Goal: Navigation & Orientation: Understand site structure

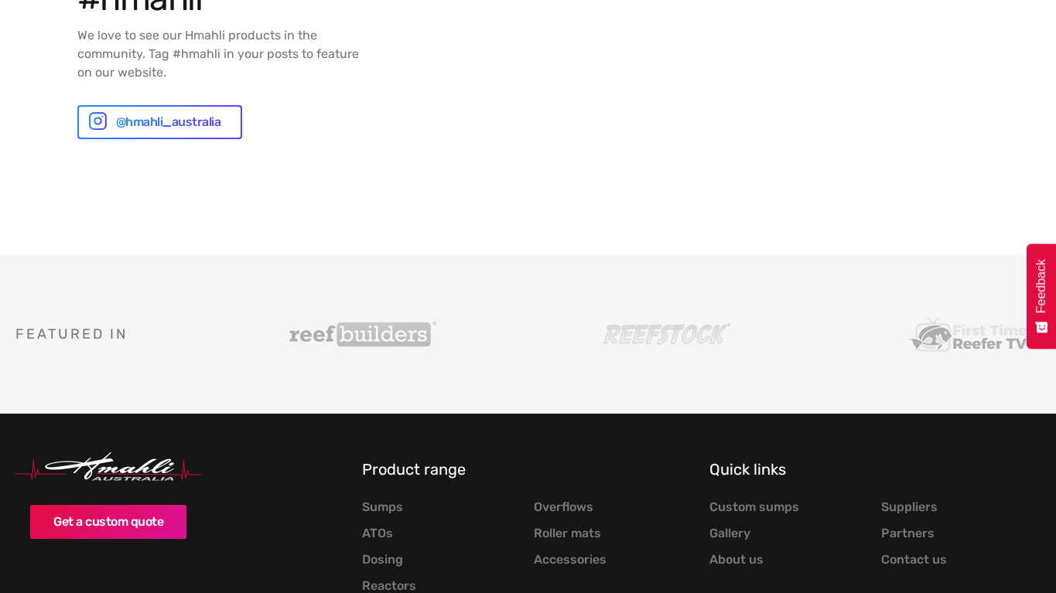
scroll to position [2637, 0]
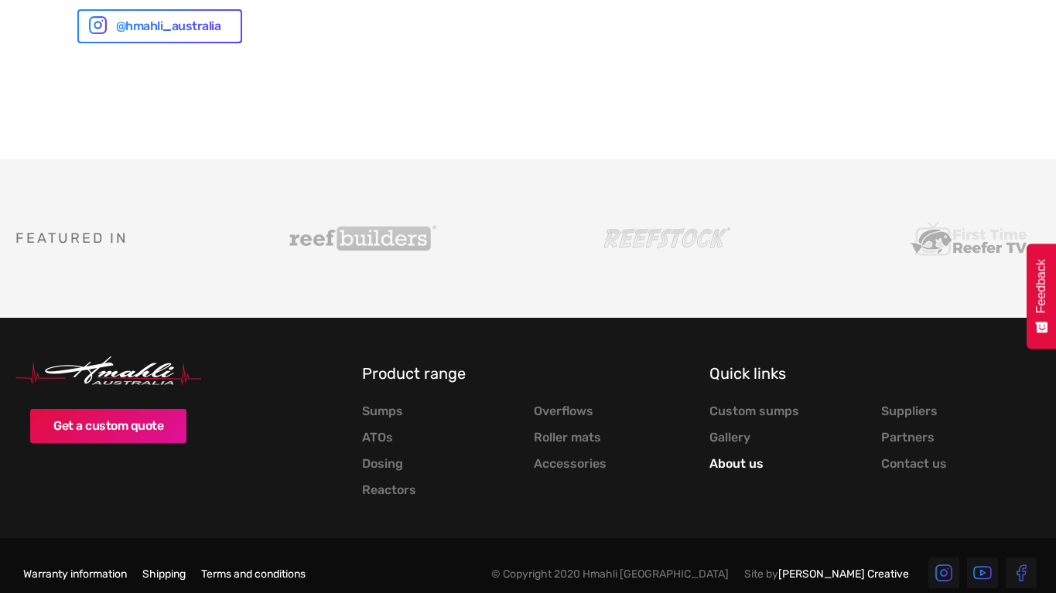
click at [730, 456] on link "About us" at bounding box center [736, 463] width 54 height 15
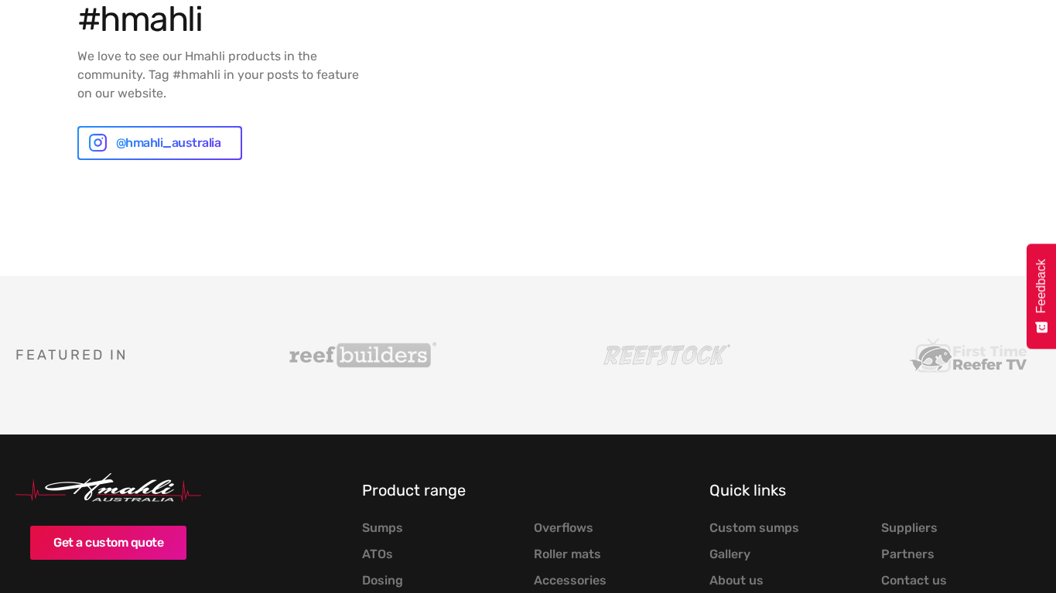
scroll to position [2011, 0]
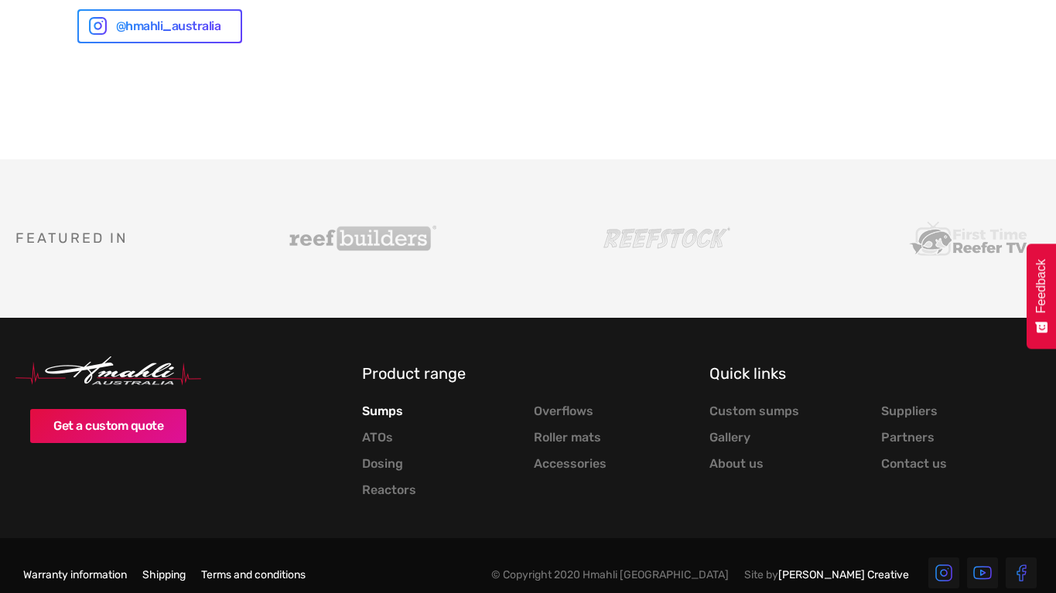
click at [380, 404] on link "Sumps" at bounding box center [382, 411] width 41 height 15
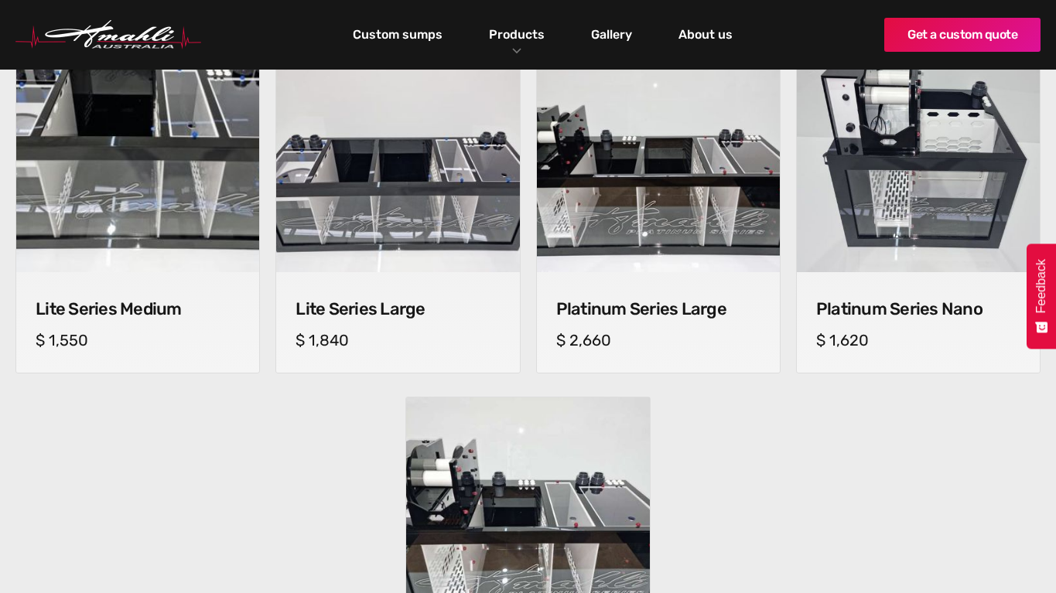
scroll to position [516, 0]
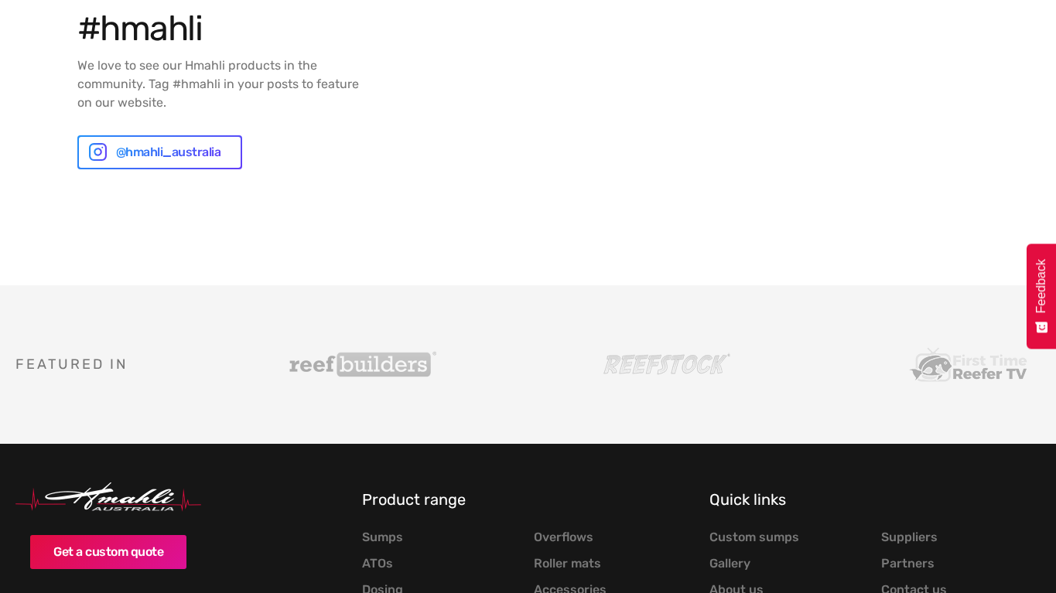
scroll to position [2011, 0]
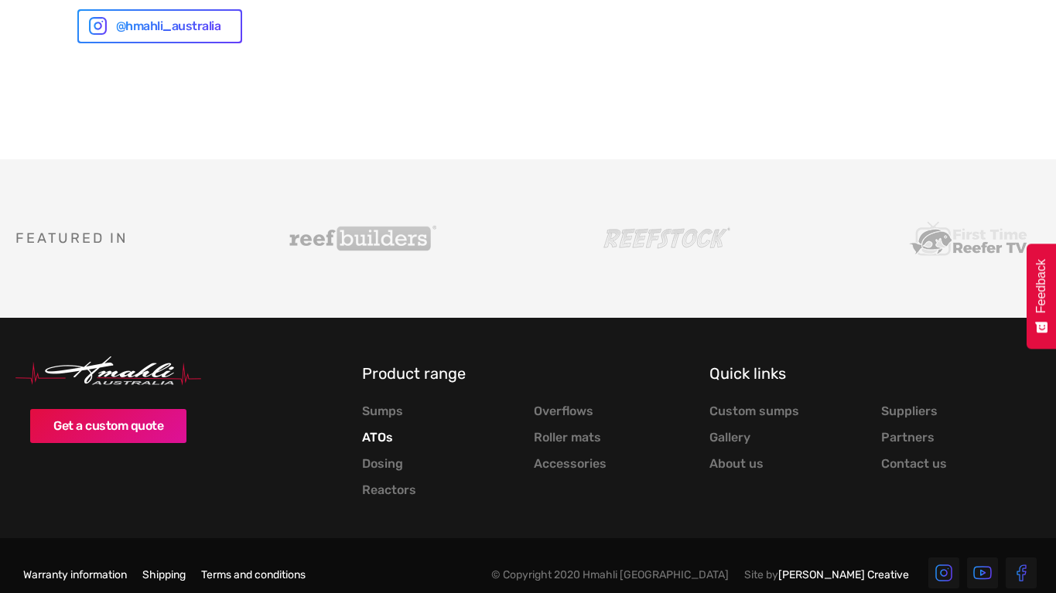
click at [384, 430] on link "ATOs" at bounding box center [377, 437] width 31 height 15
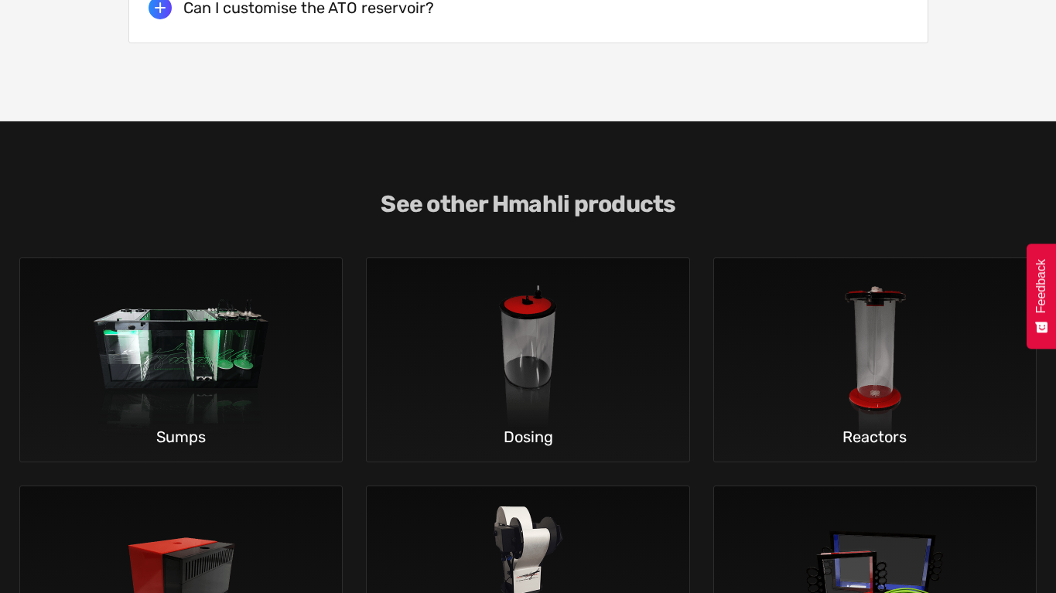
scroll to position [3997, 0]
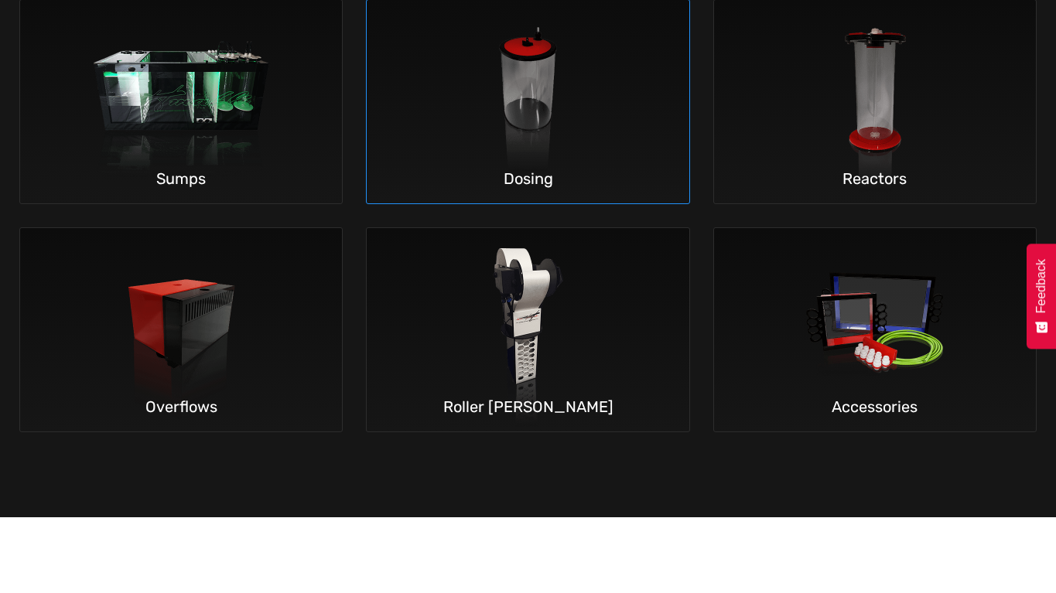
click at [510, 96] on img at bounding box center [528, 102] width 228 height 204
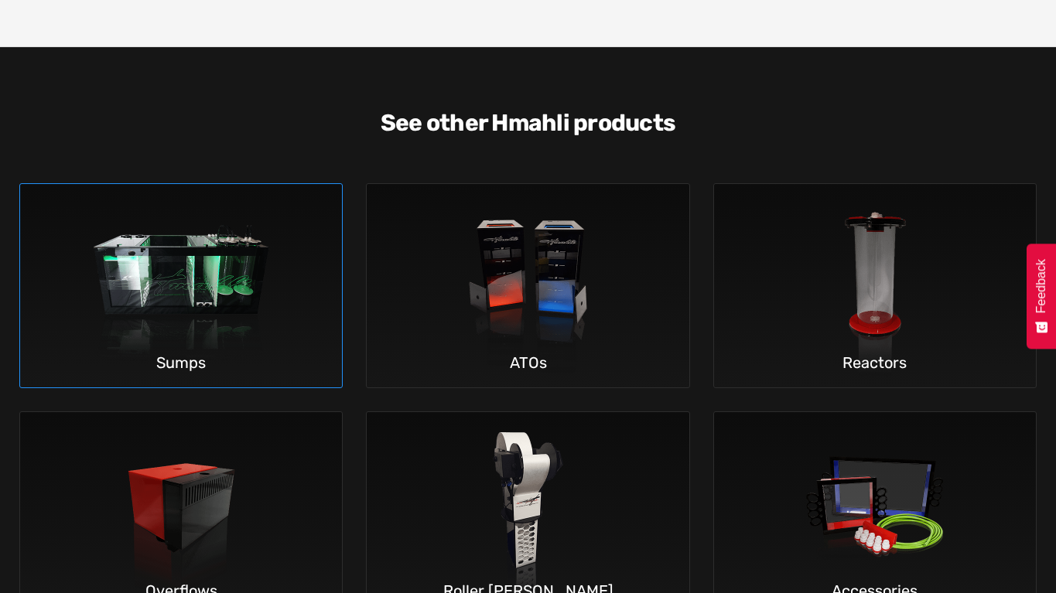
scroll to position [3868, 0]
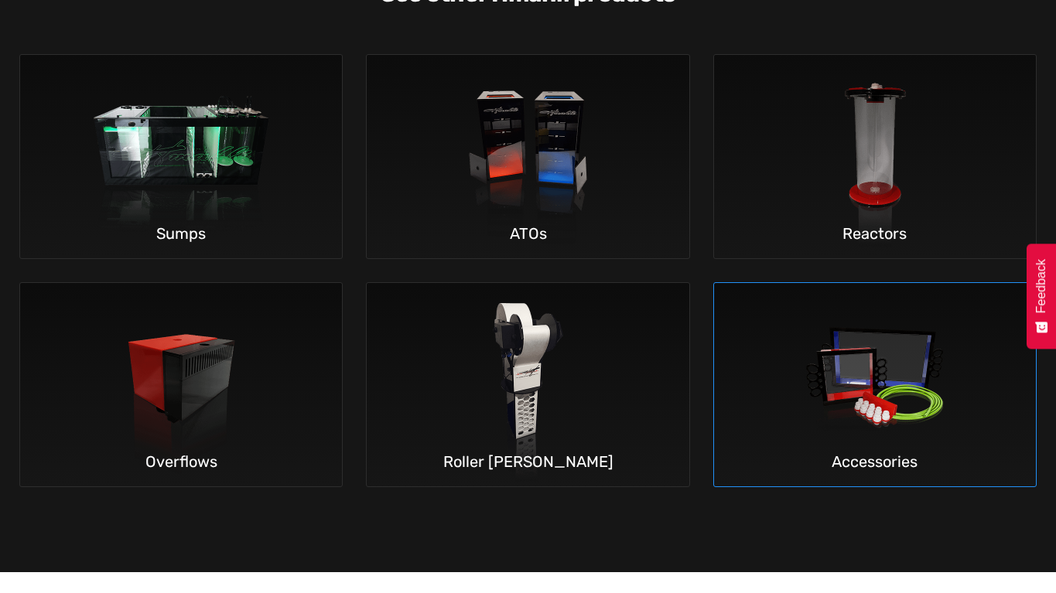
click at [914, 373] on img at bounding box center [874, 385] width 228 height 204
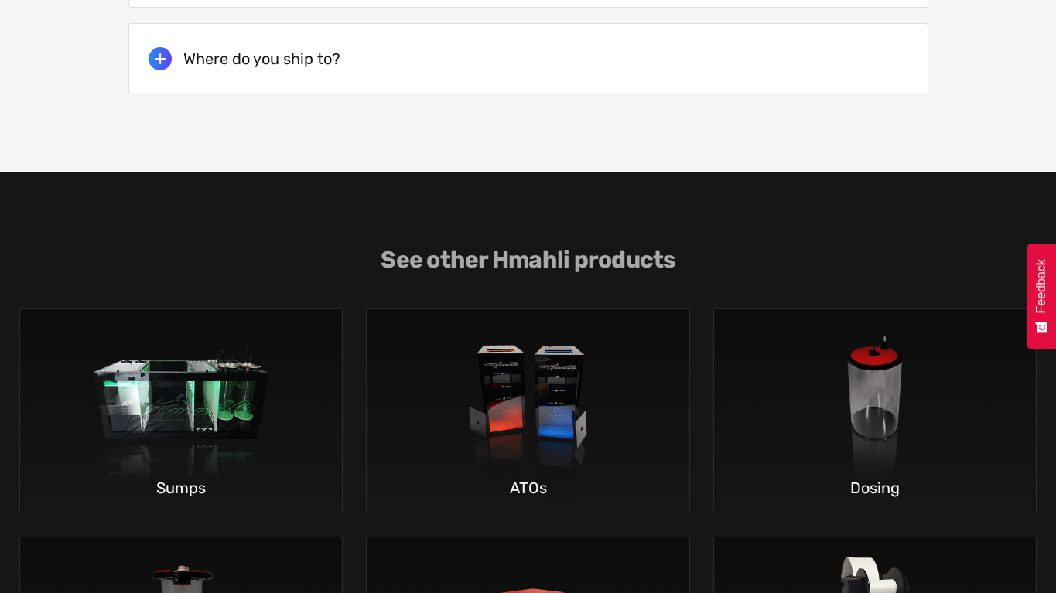
scroll to position [4642, 0]
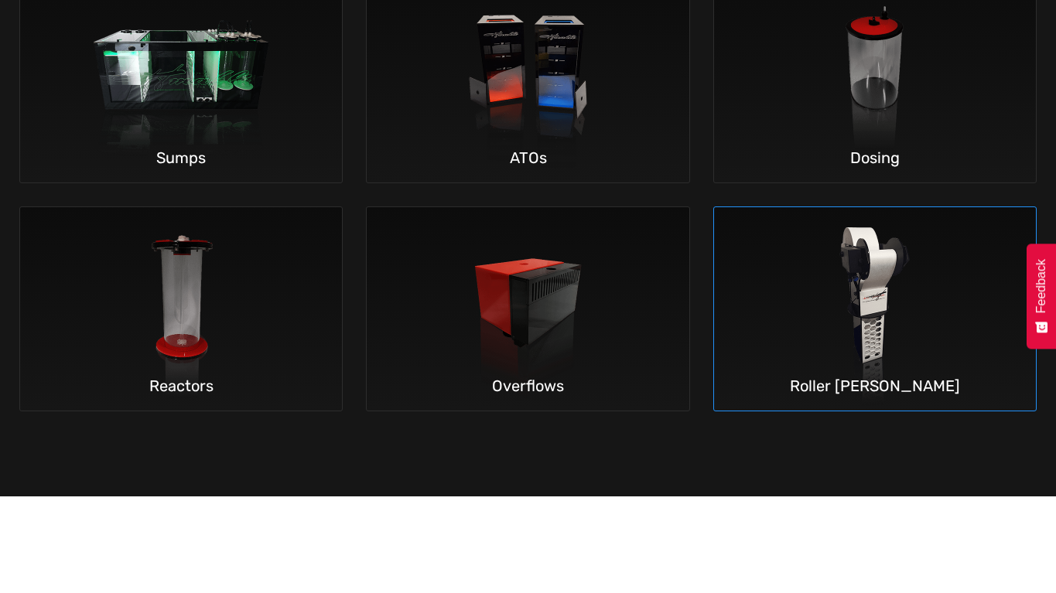
click at [861, 354] on img at bounding box center [874, 309] width 228 height 204
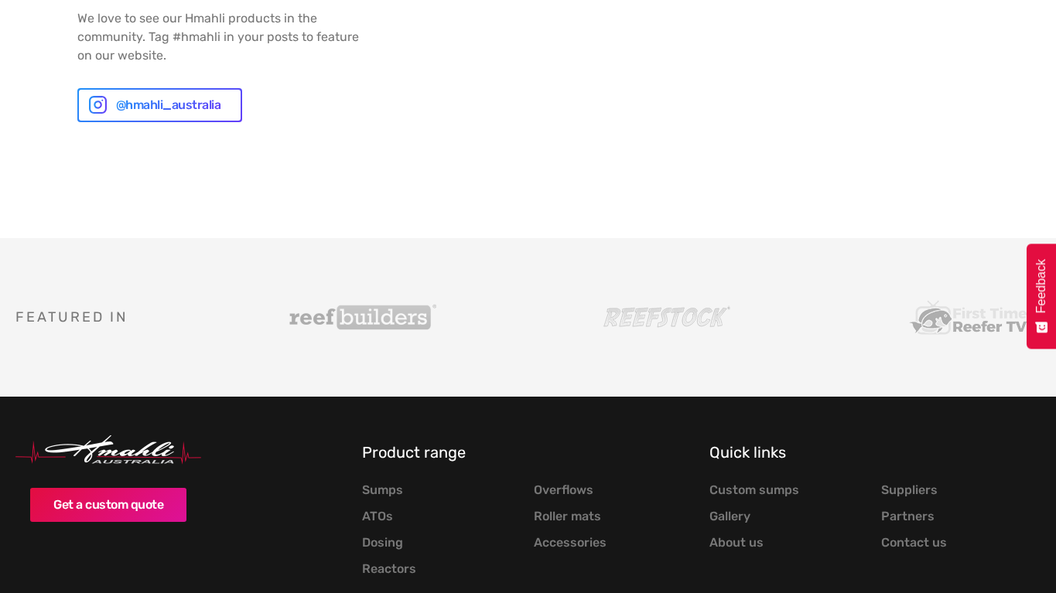
scroll to position [4451, 0]
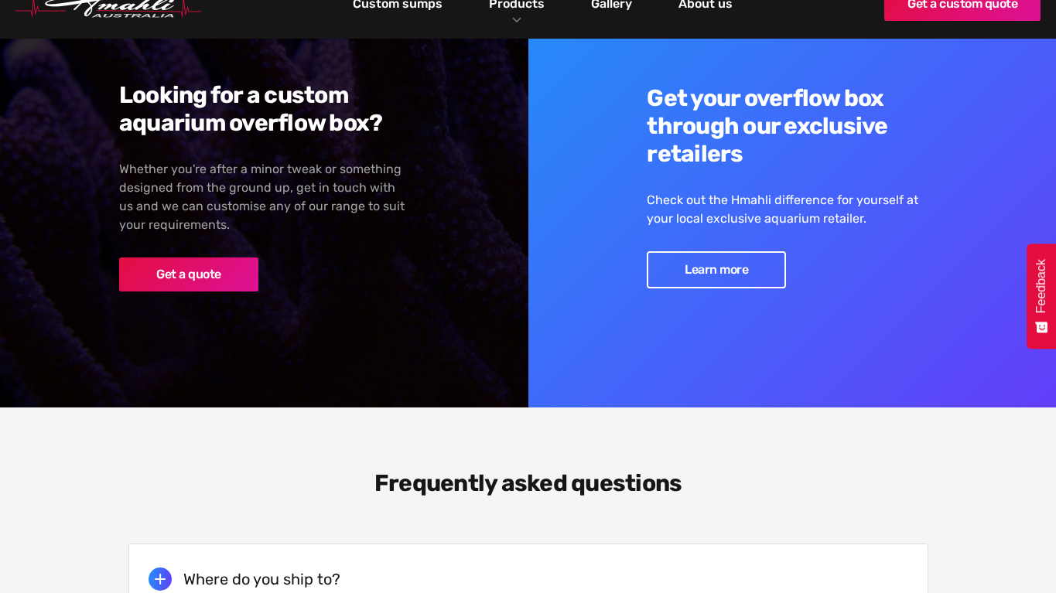
scroll to position [2836, 0]
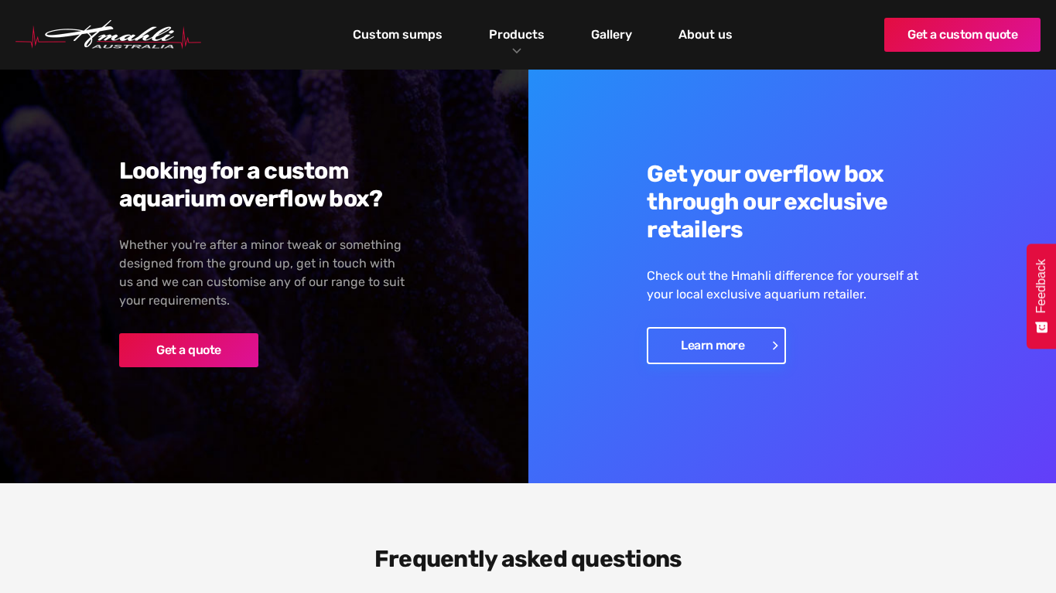
click at [730, 327] on link "Learn more" at bounding box center [716, 345] width 139 height 37
